Goal: Find specific page/section

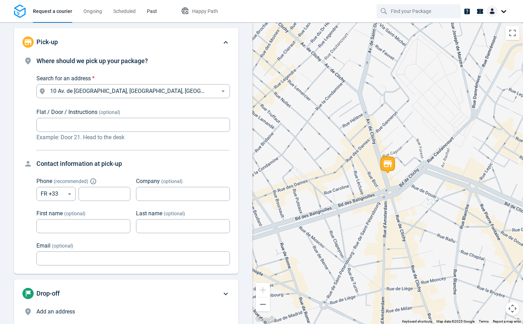
click at [150, 11] on span "Past" at bounding box center [152, 11] width 10 height 6
